Goal: Transaction & Acquisition: Book appointment/travel/reservation

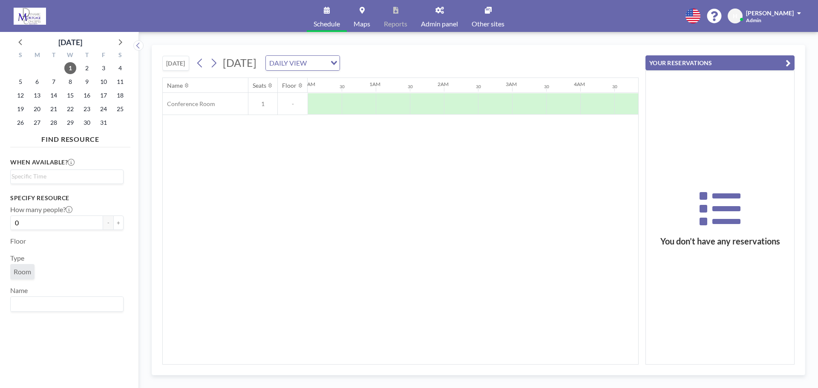
scroll to position [0, 511]
click at [218, 64] on icon at bounding box center [214, 63] width 8 height 13
click at [495, 98] on div at bounding box center [495, 103] width 34 height 21
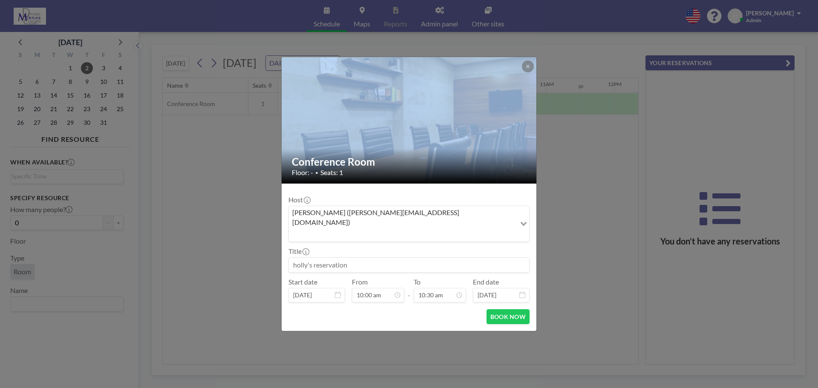
click at [495, 98] on div at bounding box center [410, 120] width 256 height 127
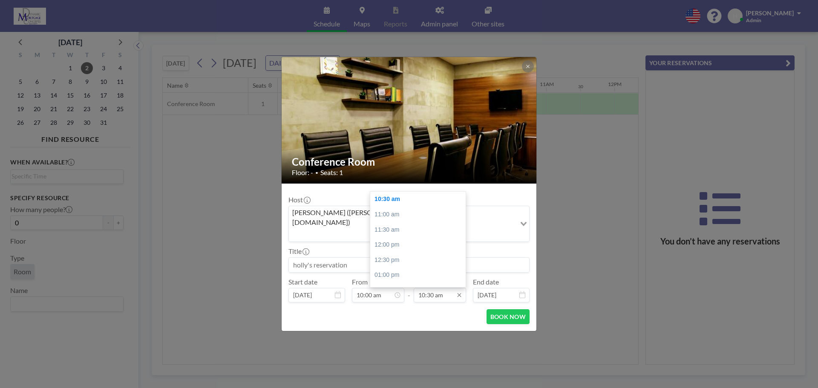
click at [449, 288] on input "10:30 am" at bounding box center [440, 295] width 52 height 14
drag, startPoint x: 425, startPoint y: 305, endPoint x: 427, endPoint y: 316, distance: 11.0
click at [427, 316] on form "Host [PERSON_NAME] ([PERSON_NAME][EMAIL_ADDRESS][DOMAIN_NAME]) Loading... Title…" at bounding box center [409, 257] width 255 height 147
click at [399, 237] on div "12:00 pm" at bounding box center [420, 244] width 100 height 15
type input "12:00 pm"
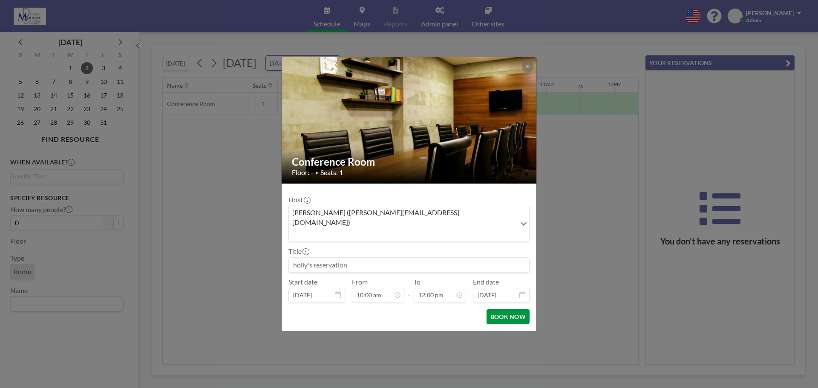
click at [522, 309] on button "BOOK NOW" at bounding box center [508, 316] width 43 height 15
